Goal: Check status: Check status

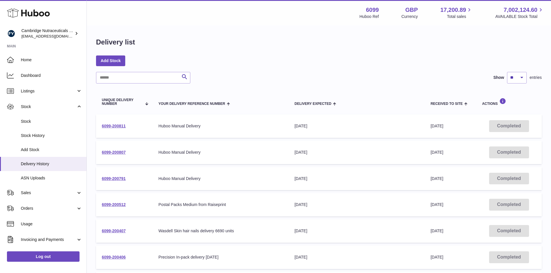
select select "**"
click at [36, 163] on span "Delivery History" at bounding box center [51, 163] width 61 height 5
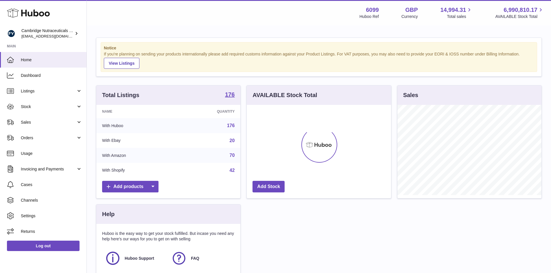
scroll to position [90, 144]
click at [38, 127] on link "Sales" at bounding box center [43, 123] width 86 height 16
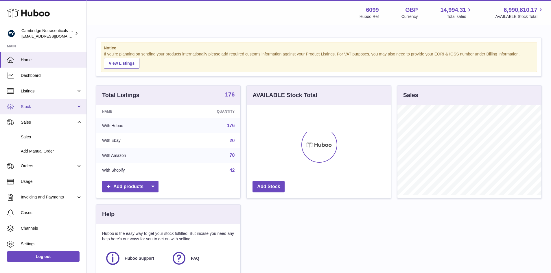
click at [43, 105] on span "Stock" at bounding box center [48, 106] width 55 height 5
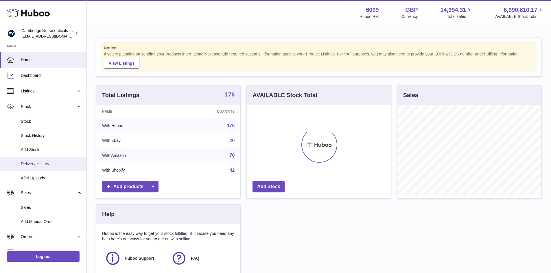
click at [28, 163] on span "Delivery History" at bounding box center [51, 163] width 61 height 5
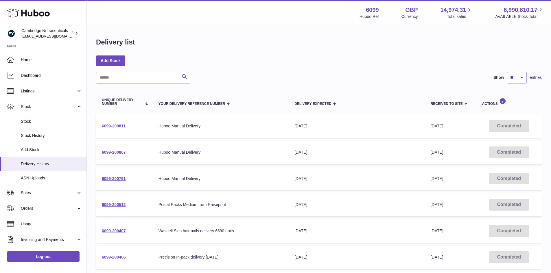
click at [351, 58] on div "Add Stock" at bounding box center [319, 61] width 446 height 10
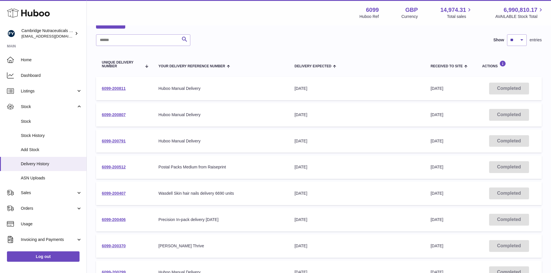
scroll to position [29, 0]
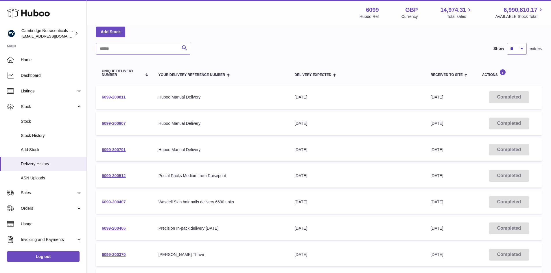
click at [112, 97] on link "6099-200811" at bounding box center [114, 97] width 24 height 5
click at [259, 174] on div "Postal Packs Medium from Raiseprint" at bounding box center [221, 175] width 124 height 5
click at [116, 150] on link "6099-200791" at bounding box center [114, 150] width 24 height 5
click at [119, 124] on link "6099-200807" at bounding box center [114, 123] width 24 height 5
click at [118, 96] on link "6099-200811" at bounding box center [114, 97] width 24 height 5
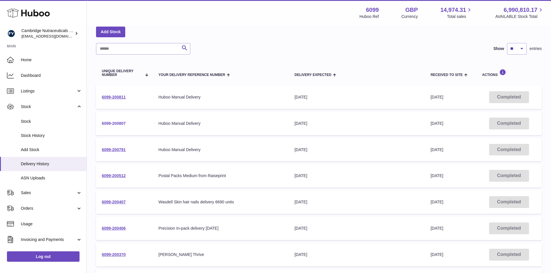
click at [119, 123] on link "6099-200807" at bounding box center [114, 123] width 24 height 5
click at [123, 149] on link "6099-200791" at bounding box center [114, 150] width 24 height 5
click at [115, 150] on link "6099-200791" at bounding box center [114, 150] width 24 height 5
click at [382, 125] on div "26th Sep 2025" at bounding box center [356, 123] width 124 height 5
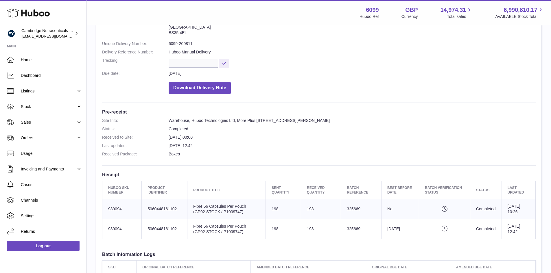
scroll to position [58, 0]
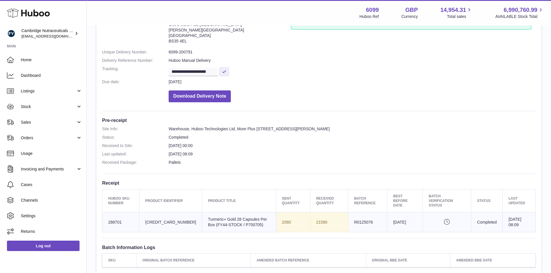
scroll to position [58, 0]
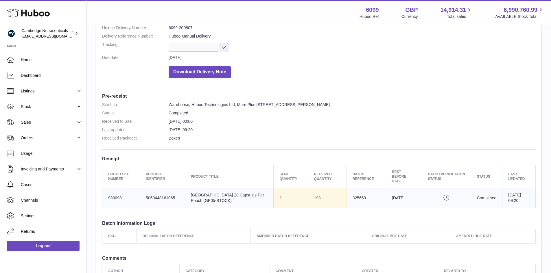
scroll to position [87, 0]
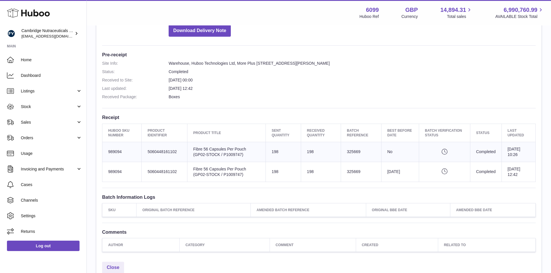
scroll to position [116, 0]
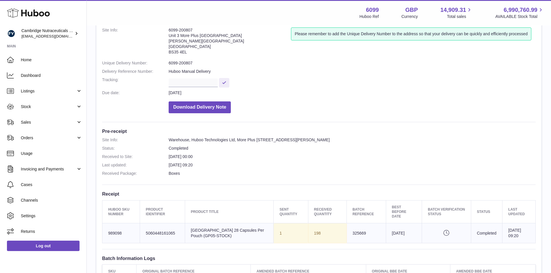
scroll to position [116, 0]
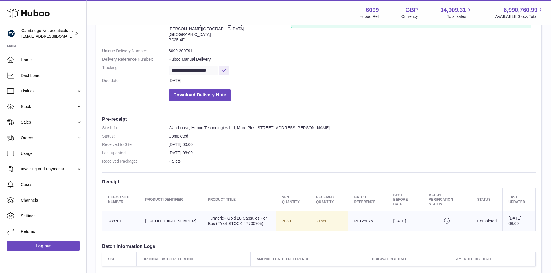
scroll to position [58, 0]
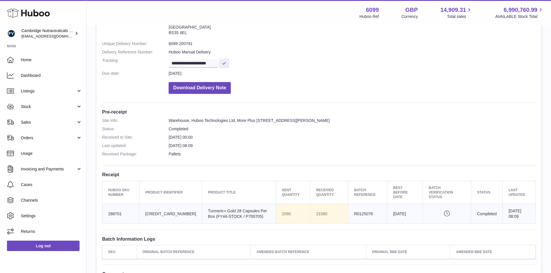
scroll to position [58, 0]
